Goal: Transaction & Acquisition: Purchase product/service

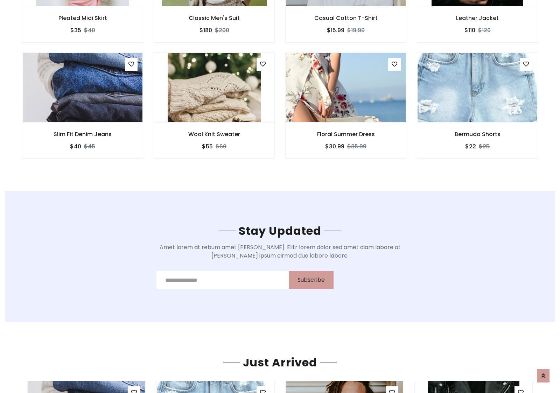
scroll to position [1054, 0]
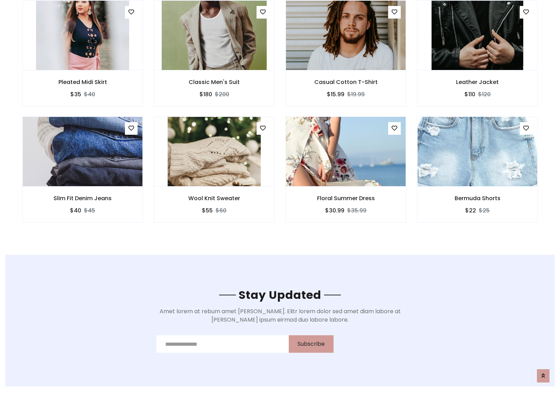
click at [280, 119] on div "Floral Summer Dress $30.99 $35.99" at bounding box center [346, 175] width 132 height 116
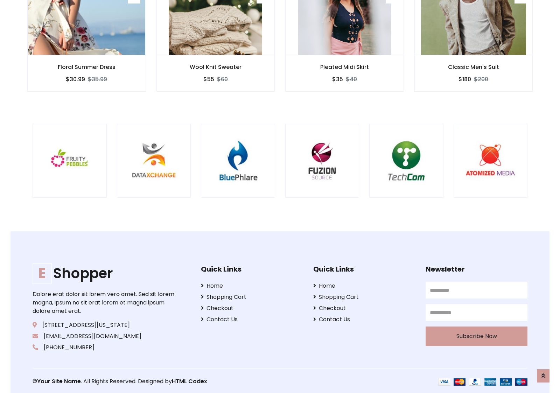
scroll to position [1332, 0]
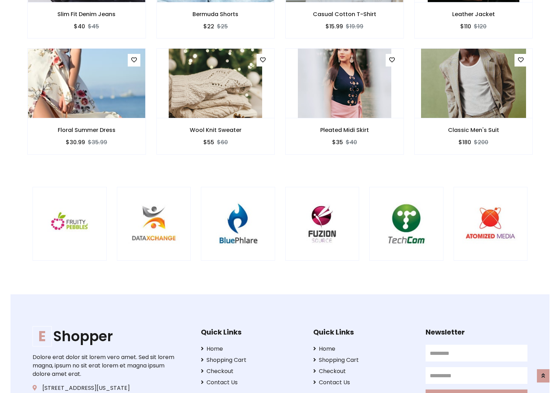
click at [280, 196] on div at bounding box center [369, 224] width 1683 height 74
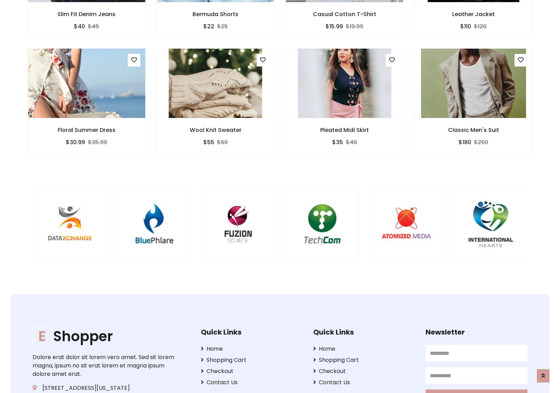
click at [280, 196] on div at bounding box center [285, 224] width 1683 height 74
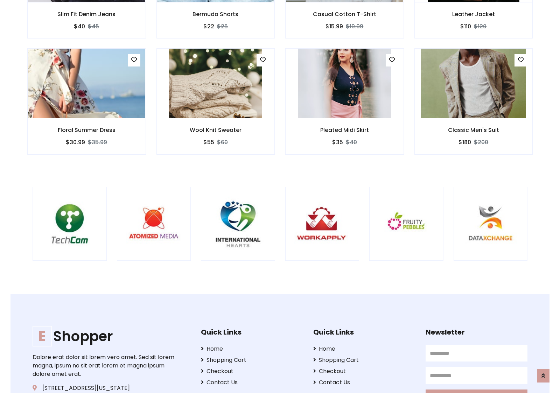
scroll to position [0, 0]
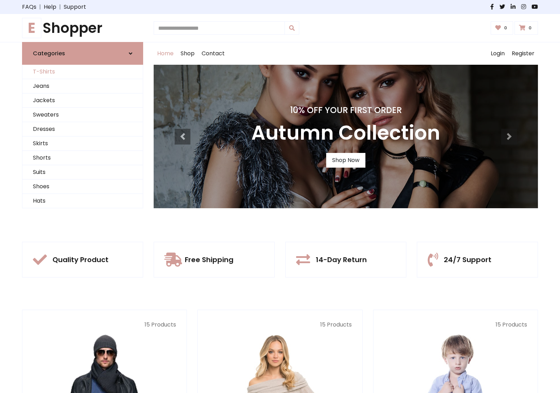
click at [83, 72] on link "T-Shirts" at bounding box center [82, 72] width 120 height 14
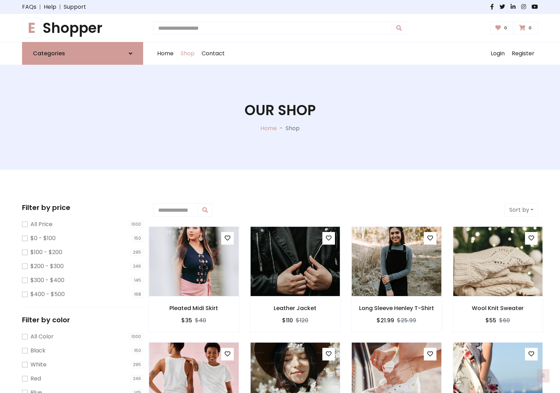
scroll to position [281, 0]
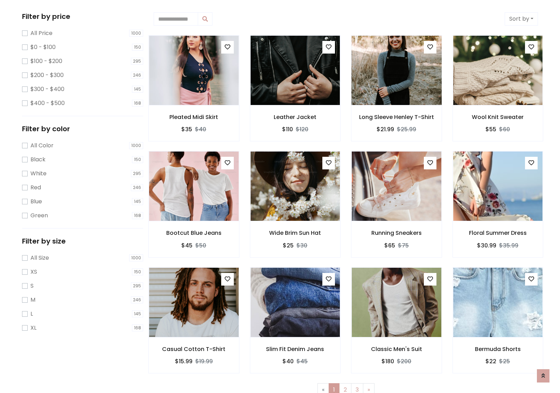
scroll to position [0, 0]
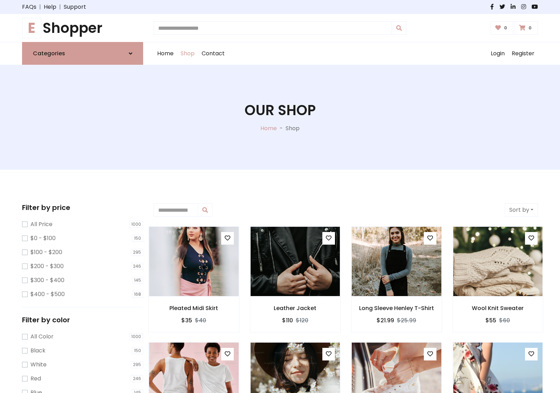
click at [83, 28] on h1 "E Shopper" at bounding box center [82, 28] width 121 height 17
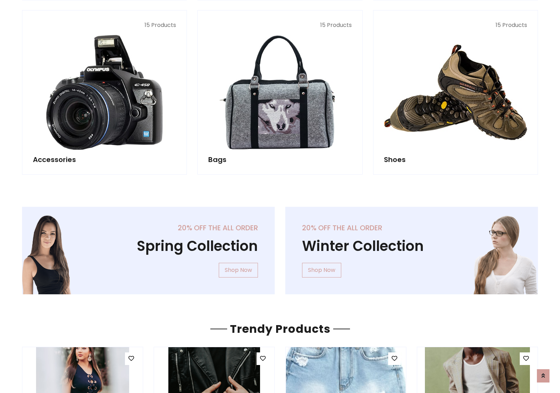
scroll to position [680, 0]
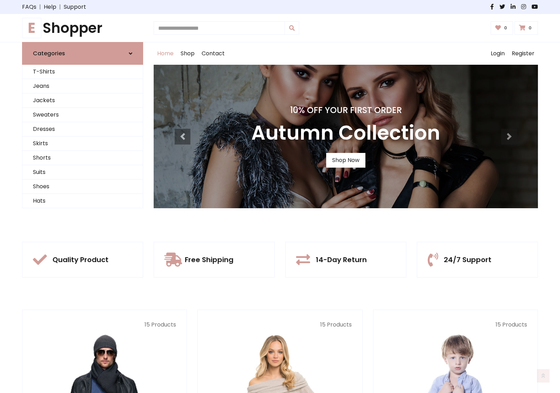
scroll to position [230, 0]
